Goal: Contribute content: Add original content to the website for others to see

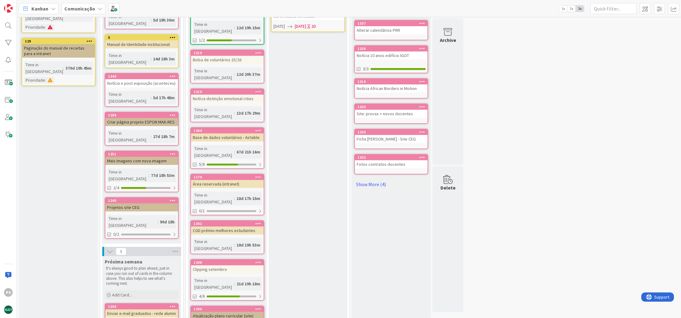
scroll to position [246, 0]
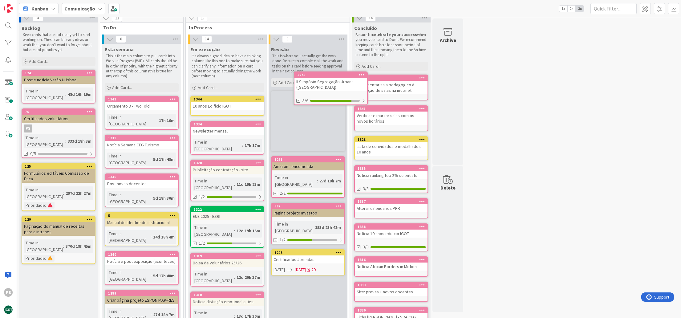
scroll to position [0, 0]
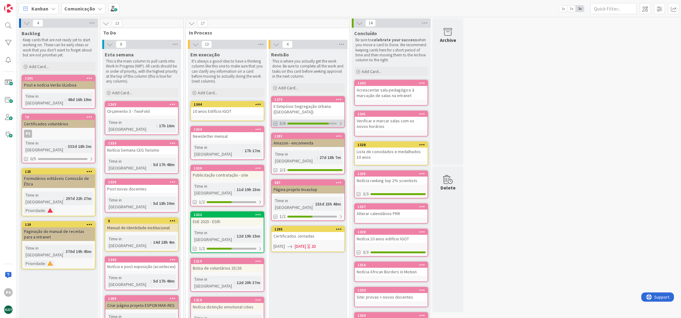
click at [306, 123] on div at bounding box center [307, 124] width 41 height 2
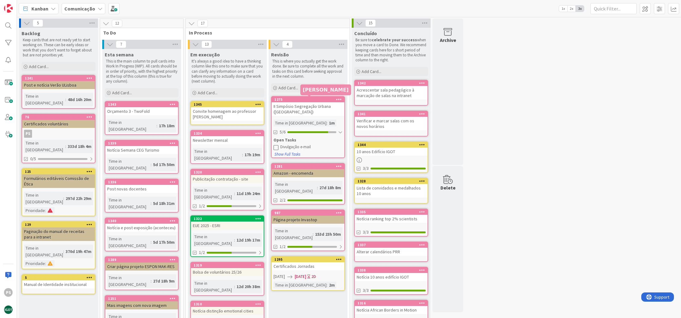
click at [299, 98] on div "1275" at bounding box center [310, 99] width 70 height 4
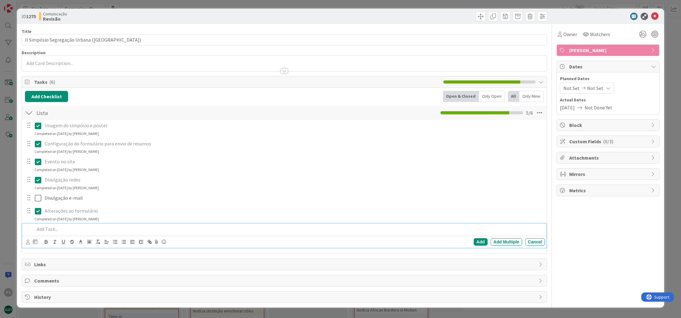
click at [51, 226] on p at bounding box center [289, 229] width 508 height 7
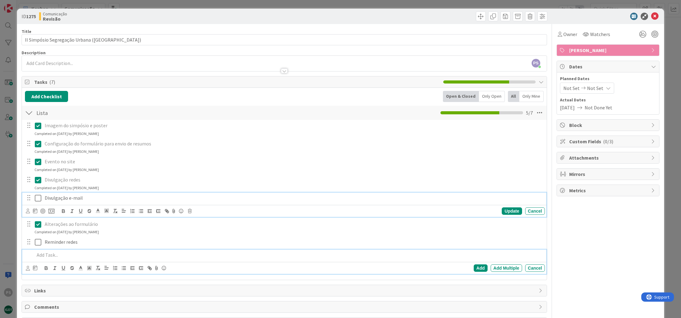
click at [40, 197] on icon at bounding box center [38, 197] width 6 height 7
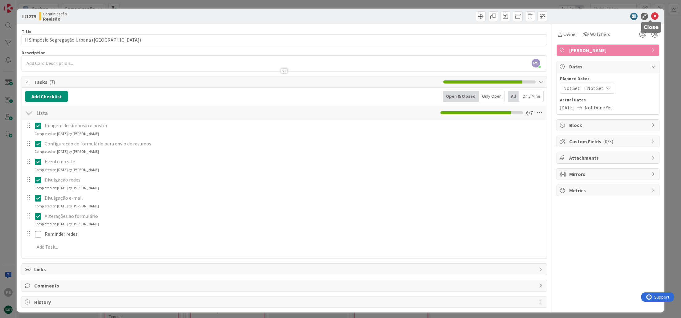
click at [651, 16] on icon at bounding box center [654, 16] width 7 height 7
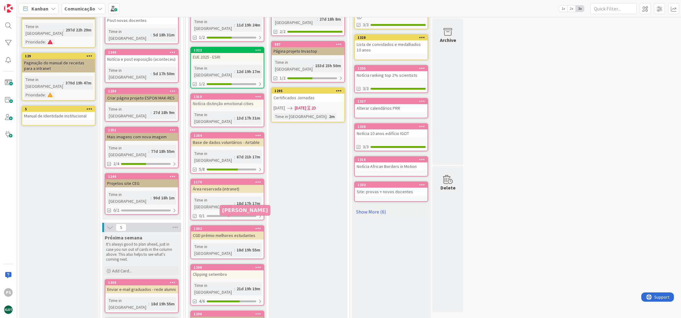
scroll to position [205, 0]
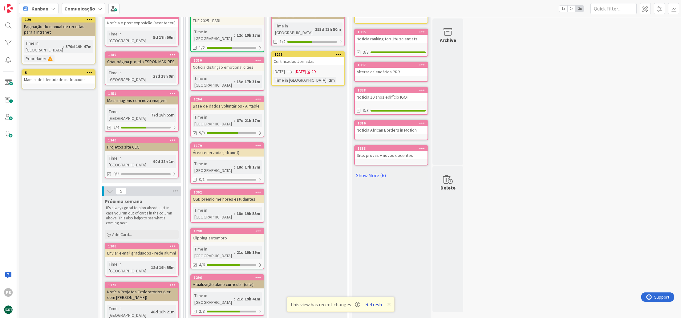
click at [377, 303] on button "Refresh" at bounding box center [373, 304] width 21 height 8
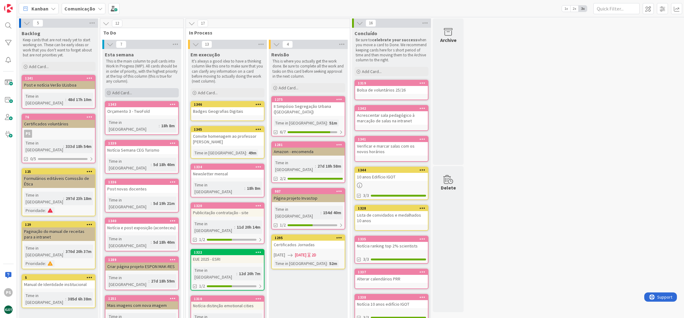
click at [118, 93] on span "Add Card..." at bounding box center [122, 93] width 20 height 6
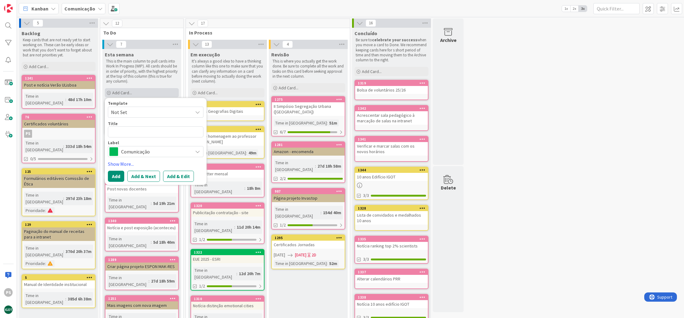
type textarea "x"
type textarea "I"
type textarea "x"
type textarea "In"
type textarea "x"
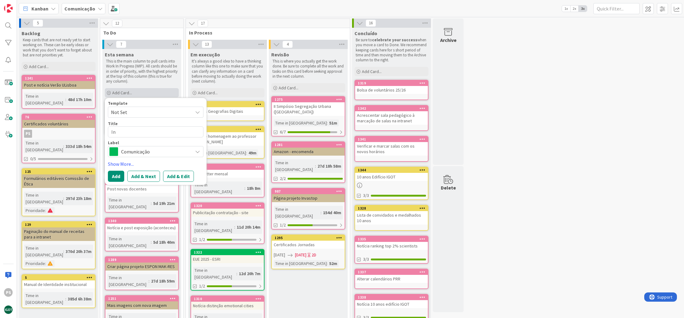
type textarea "Ins"
type textarea "x"
type textarea "Inse"
type textarea "x"
type textarea "Inser"
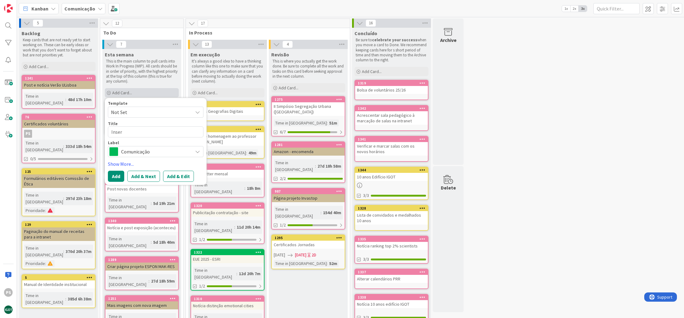
type textarea "x"
type textarea "Inseri"
type textarea "x"
type textarea "Inserir"
type textarea "x"
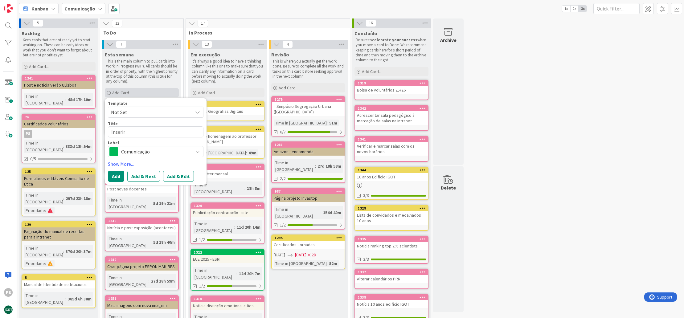
type textarea "Inserir"
type textarea "x"
type textarea "Inserir d"
type textarea "x"
type textarea "Inserir do"
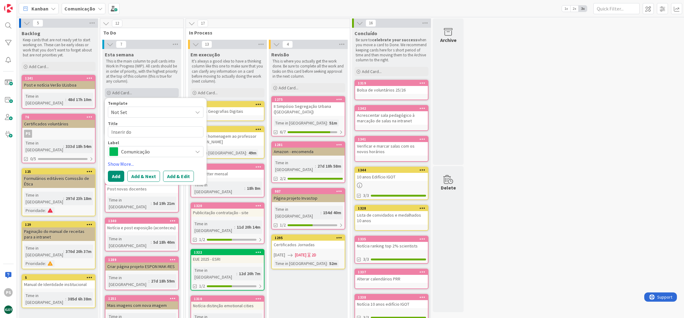
type textarea "x"
type textarea "Inserir doi"
type textarea "x"
type textarea "Inserir dois"
type textarea "x"
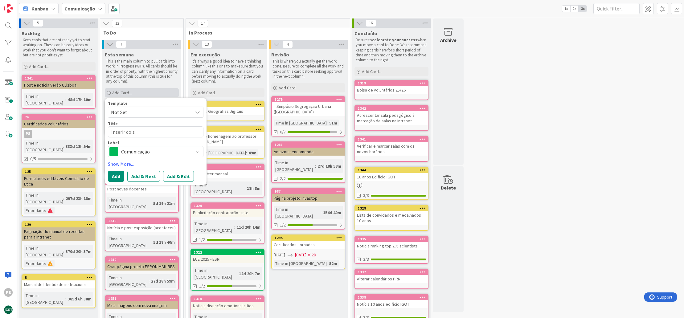
type textarea "Inserir dois"
type textarea "x"
type textarea "Inserir dois b"
type textarea "x"
type textarea "Inserir dois bo"
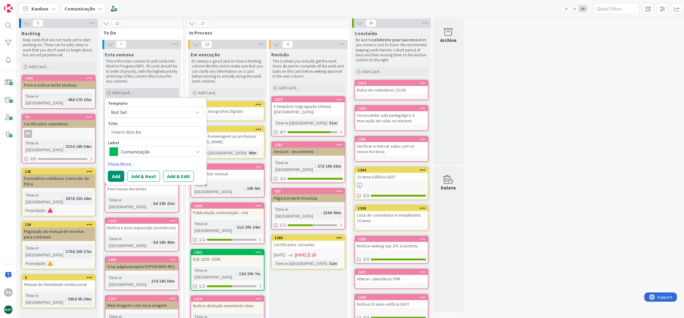
type textarea "x"
type textarea "Inserir dois bol"
type textarea "x"
type textarea "Inserir dois bols"
type textarea "x"
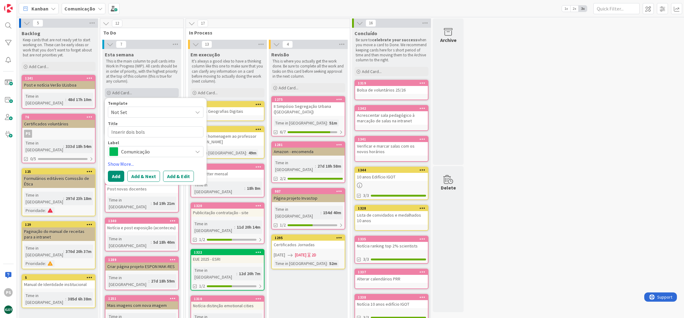
type textarea "Inserir dois bolse"
type textarea "x"
type textarea "Inserir dois bolsei"
type textarea "x"
type textarea "Inserir dois bolseir"
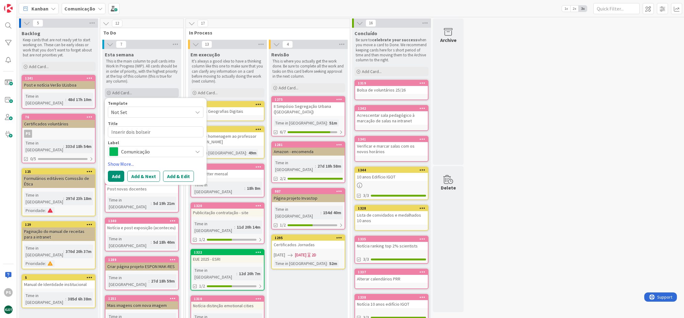
type textarea "x"
type textarea "Inserir dois bolseiro"
type textarea "x"
type textarea "Inserir dois bolseiros"
type textarea "x"
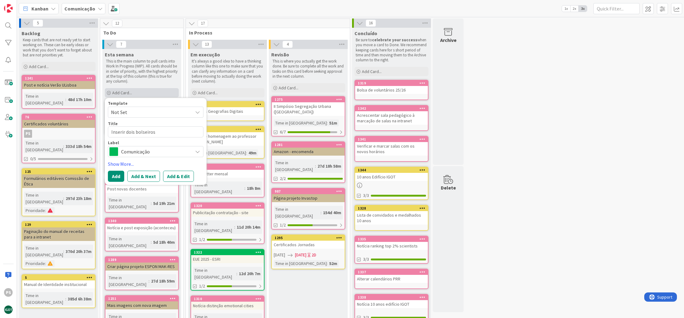
type textarea "Inserir dois bolseiros"
type textarea "x"
type textarea "Inserir dois bolseiros n"
type textarea "x"
type textarea "Inserir dois bolseiros no"
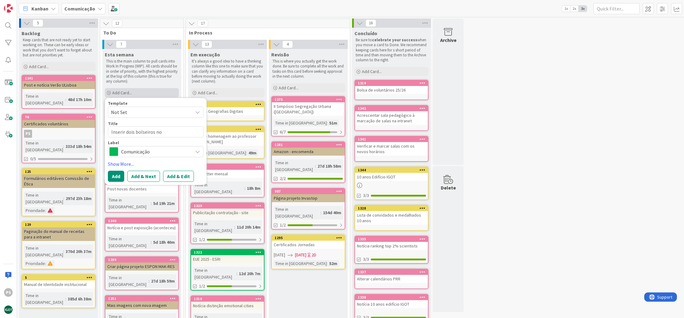
type textarea "x"
type textarea "Inserir dois bolseiros no"
type textarea "x"
type textarea "Inserir dois bolseiros no s"
type textarea "x"
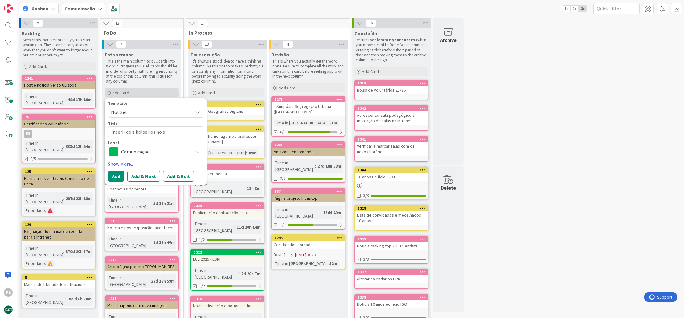
type textarea "Inserir dois bolseiros no si"
type textarea "x"
type textarea "Inserir dois bolseiros no sit"
type textarea "x"
type textarea "Inserir dois bolseiros no site"
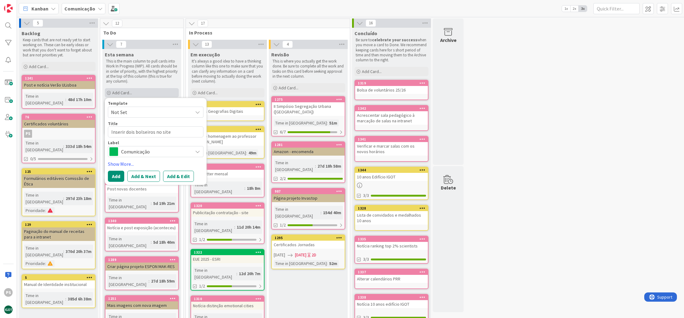
type textarea "x"
type textarea "Inserir dois bolseiros no site"
type textarea "x"
type textarea "Inserir dois bolseiros no site C"
type textarea "x"
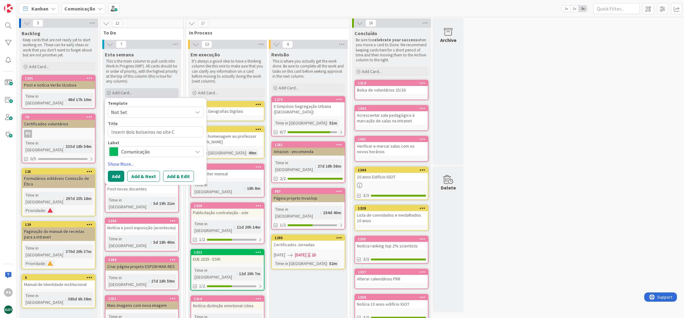
type textarea "Inserir dois bolseiros no site CE"
type textarea "x"
type textarea "Inserir dois bolseiros no site CEG"
drag, startPoint x: 125, startPoint y: 131, endPoint x: 74, endPoint y: 128, distance: 50.9
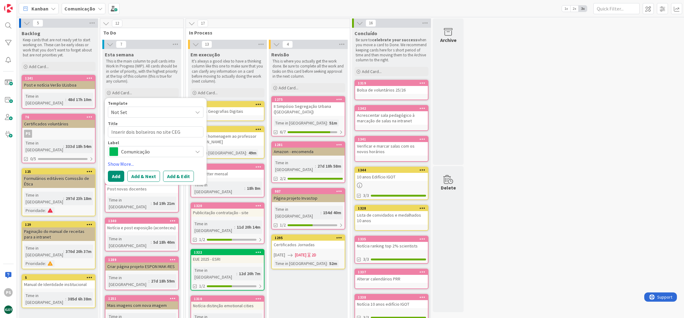
type textarea "x"
type textarea "Inseri dois bolseiros no site CEG"
type textarea "x"
type textarea "Inser dois bolseiros no site CEG"
type textarea "x"
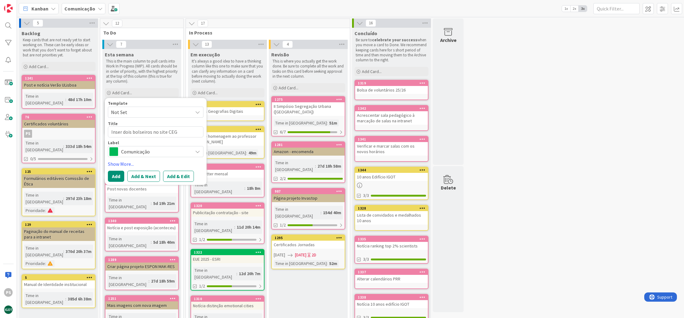
type textarea "Inse dois bolseiros no site CEG"
type textarea "x"
type textarea "Ins dois bolseiros no site CEG"
type textarea "x"
type textarea "In dois bolseiros no site CEG"
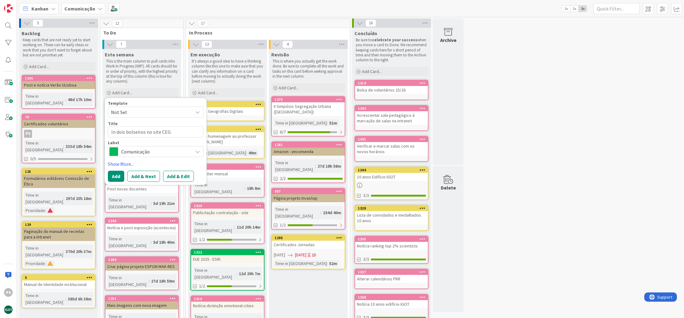
type textarea "x"
type textarea "I dois bolseiros no site CEG"
type textarea "x"
type textarea "dois bolseiros no site CEG"
type textarea "x"
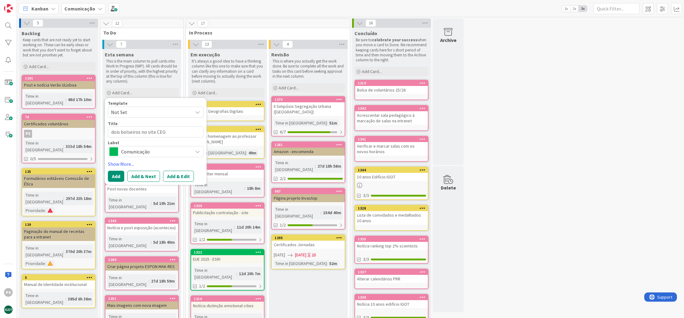
type textarea "C dois bolseiros no site CEG"
type textarea "x"
type textarea "Cr dois bolseiros no site CEG"
type textarea "x"
type textarea "Cri dois bolseiros no site CEG"
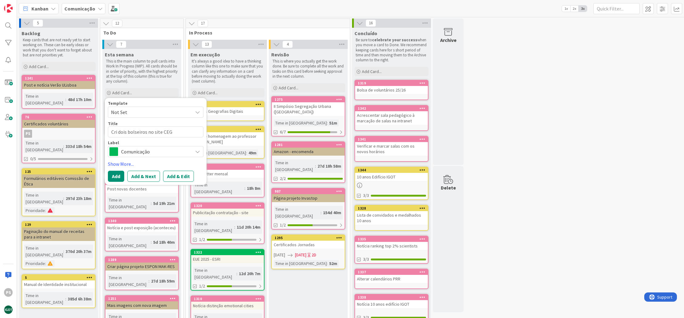
type textarea "x"
type textarea "Cria dois bolseiros no site CEG"
type textarea "x"
type textarea "Criar dois bolseiros no site CEG"
type textarea "x"
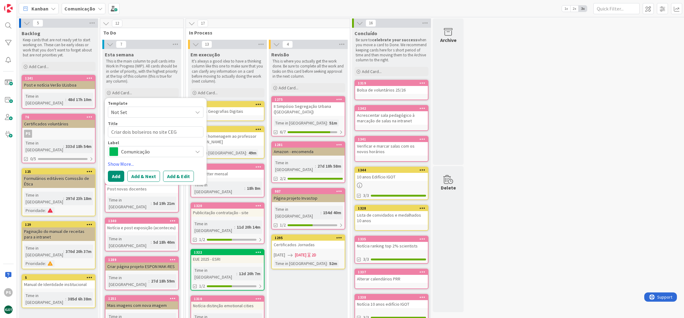
type textarea "Criar dois bolseiros no site CEG"
type textarea "x"
type textarea "Criar f dois bolseiros no site CEG"
type textarea "x"
type textarea "Criar fi dois bolseiros no site CEG"
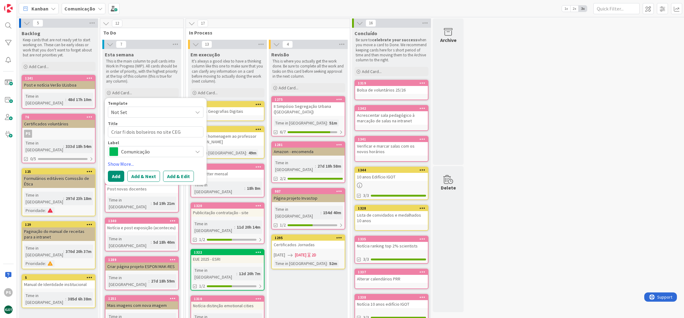
type textarea "x"
type textarea "Criar fic dois bolseiros no site CEG"
type textarea "x"
type textarea "Criar fich dois bolseiros no site CEG"
type textarea "x"
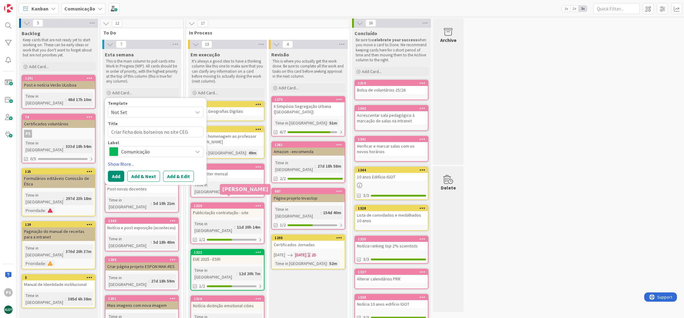
type textarea "Criar ficha dois bolseiros no site CEG"
click at [171, 148] on span "Comunicação" at bounding box center [155, 151] width 68 height 9
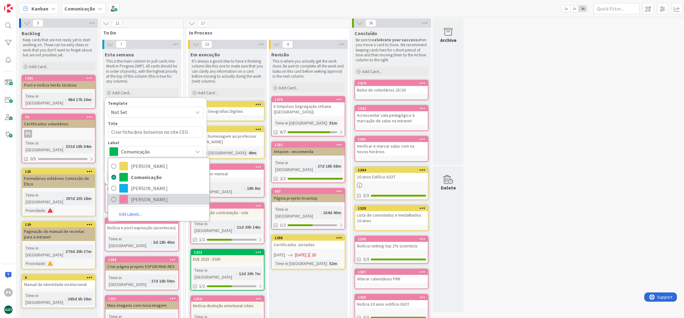
click at [158, 197] on span "[PERSON_NAME]" at bounding box center [168, 199] width 75 height 9
type textarea "x"
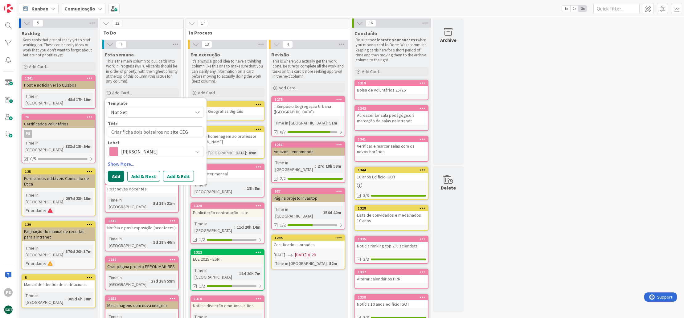
click at [119, 176] on button "Add" at bounding box center [116, 176] width 16 height 11
